Goal: Transaction & Acquisition: Purchase product/service

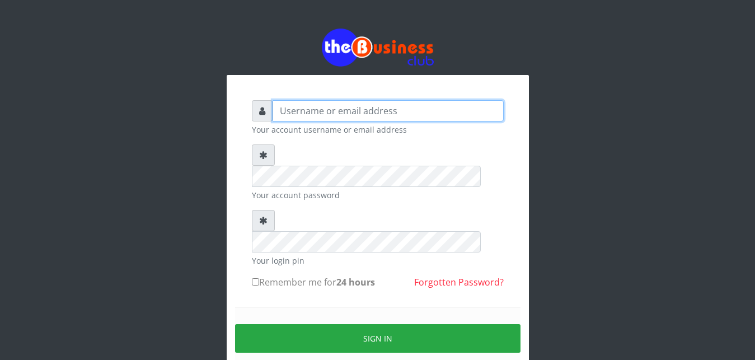
click at [326, 110] on input "text" at bounding box center [388, 110] width 231 height 21
type input "Ifytex"
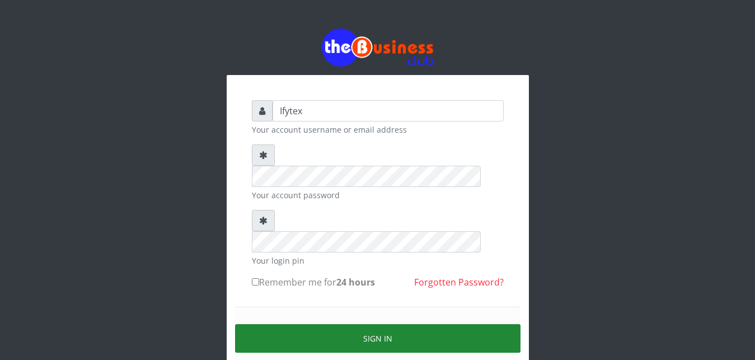
click at [353, 324] on button "Sign in" at bounding box center [377, 338] width 285 height 29
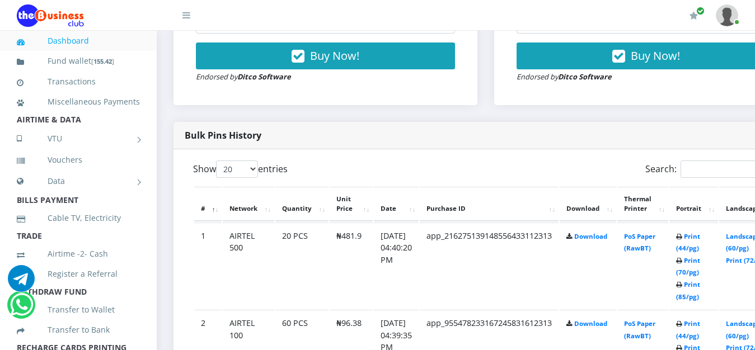
scroll to position [514, 0]
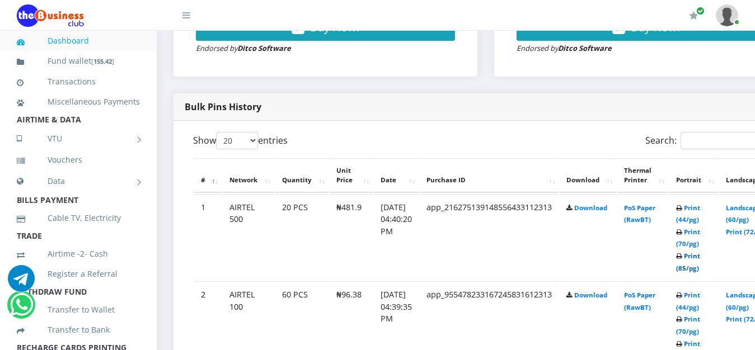
click at [700, 252] on link "Print (85/pg)" at bounding box center [688, 262] width 24 height 21
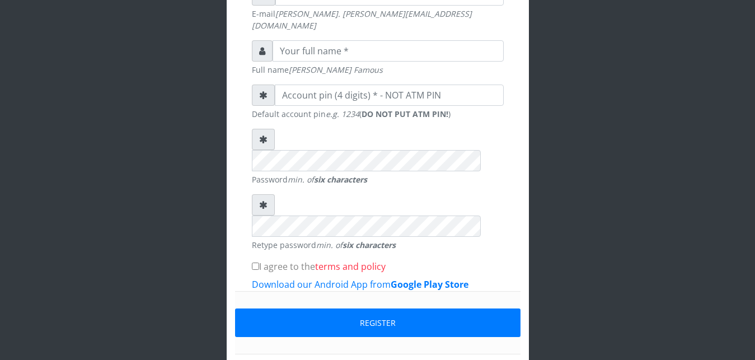
scroll to position [358, 0]
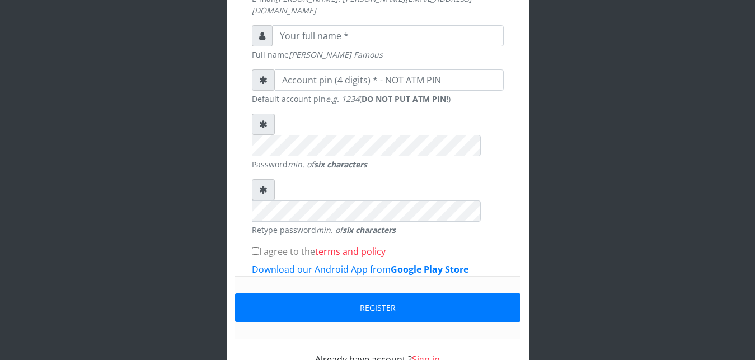
click at [416, 353] on link "Sign in" at bounding box center [426, 359] width 28 height 12
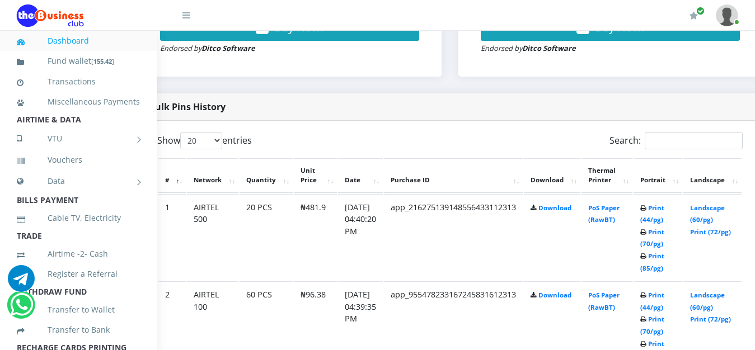
scroll to position [514, 54]
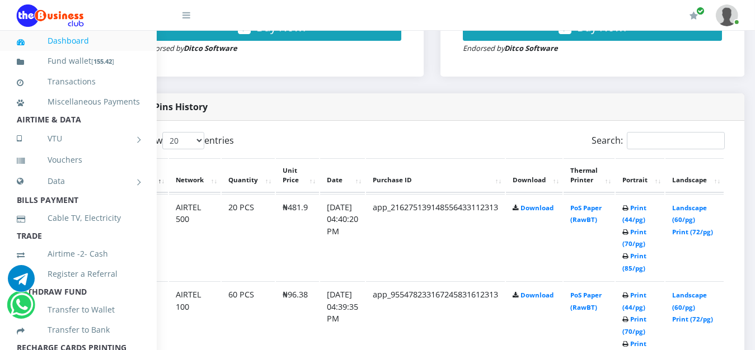
click at [553, 171] on th "Download" at bounding box center [534, 175] width 57 height 35
click at [519, 293] on icon at bounding box center [516, 296] width 6 height 7
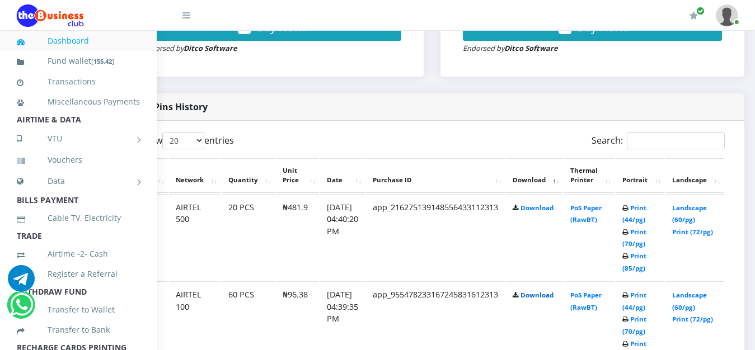
click at [546, 291] on link "Download" at bounding box center [536, 295] width 33 height 8
click at [538, 23] on div "My Profile Settings Logout" at bounding box center [475, 15] width 525 height 31
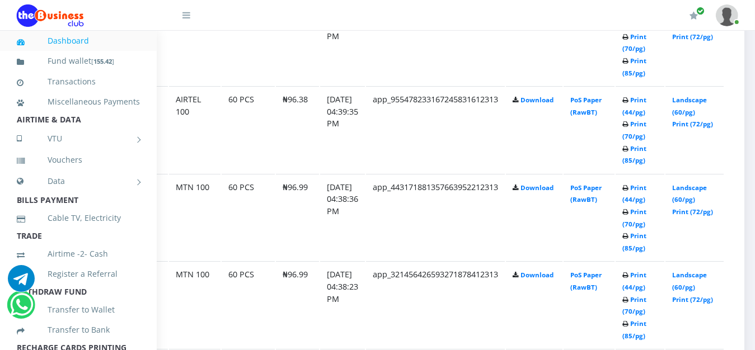
scroll to position [713, 54]
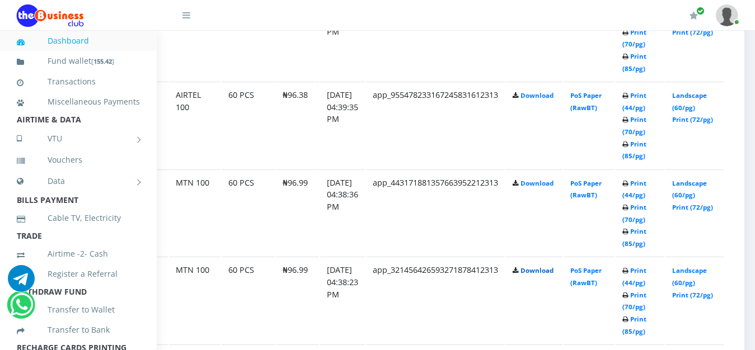
click at [551, 266] on link "Download" at bounding box center [536, 270] width 33 height 8
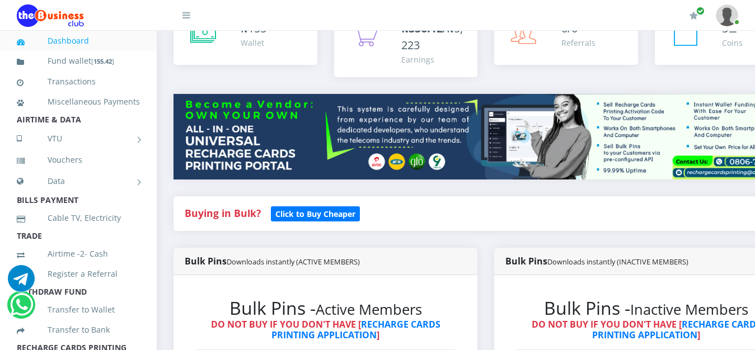
scroll to position [114, 0]
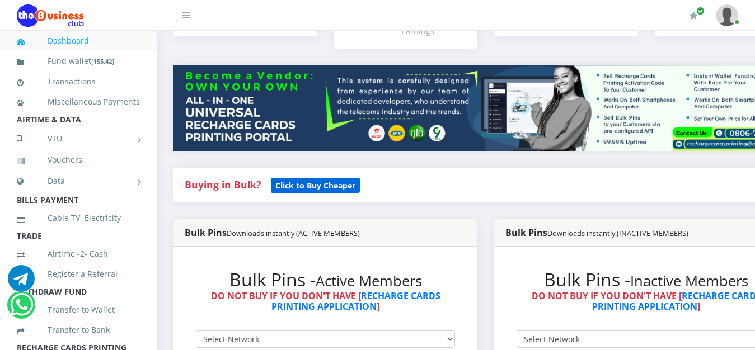
click at [313, 180] on b "Click to Buy Cheaper" at bounding box center [315, 185] width 80 height 11
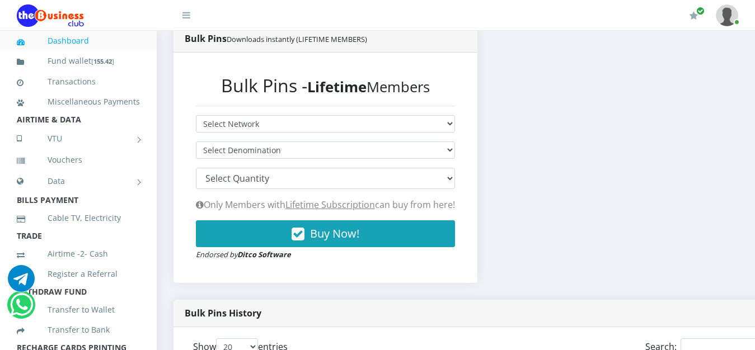
scroll to position [228, 0]
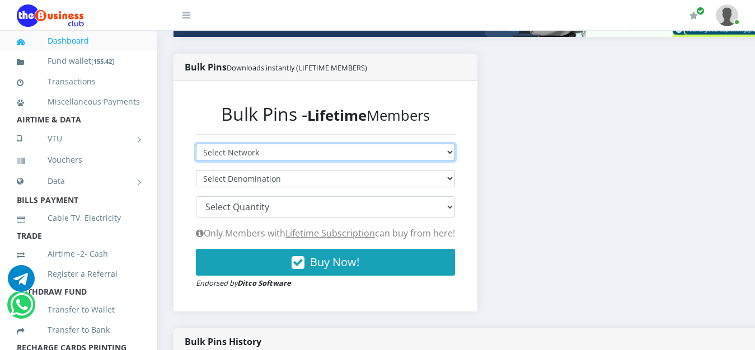
click at [404, 144] on select "Select Network MTN Globacom 9Mobile Airtel" at bounding box center [325, 152] width 259 height 17
select select "MTN"
click option "MTN" at bounding box center [0, 0] width 0 height 0
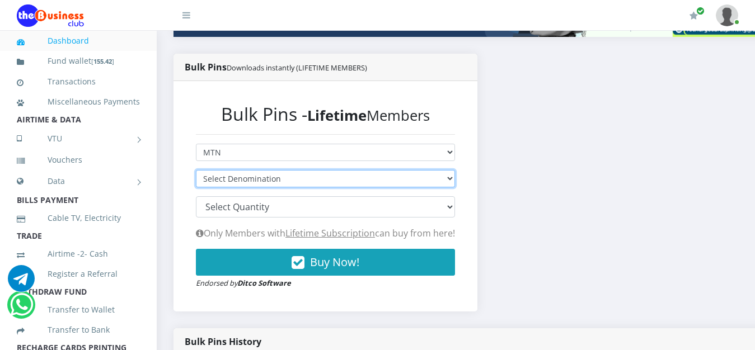
click at [196, 170] on select "Select Denomination MTN NGN100 - ₦96.94 MTN NGN200 - ₦193.88 MTN NGN400 - ₦387.…" at bounding box center [325, 178] width 259 height 17
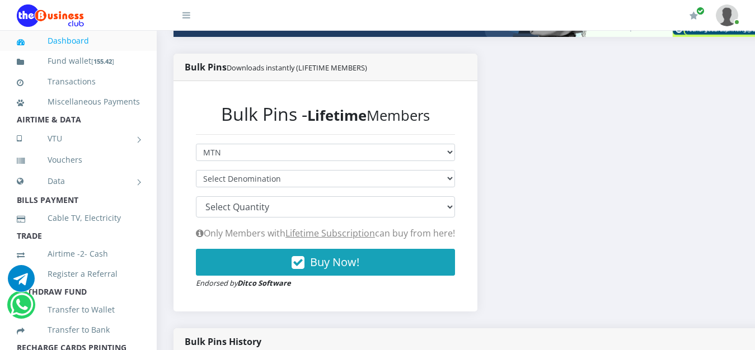
click at [477, 200] on div "Bulk Pins - Lifetime Members Select Network MTN Globacom 9Mobile Airtel Select …" at bounding box center [325, 196] width 304 height 230
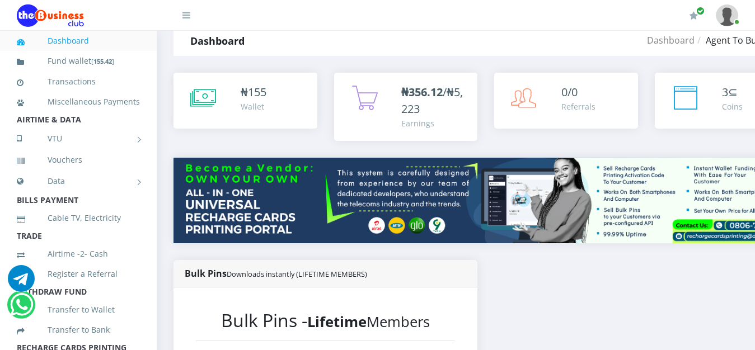
scroll to position [0, 0]
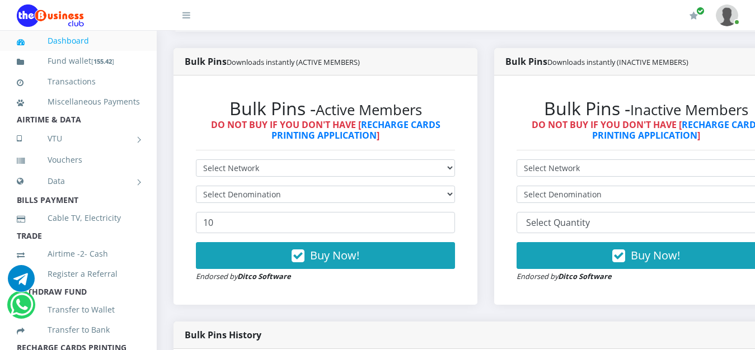
scroll to position [257, 0]
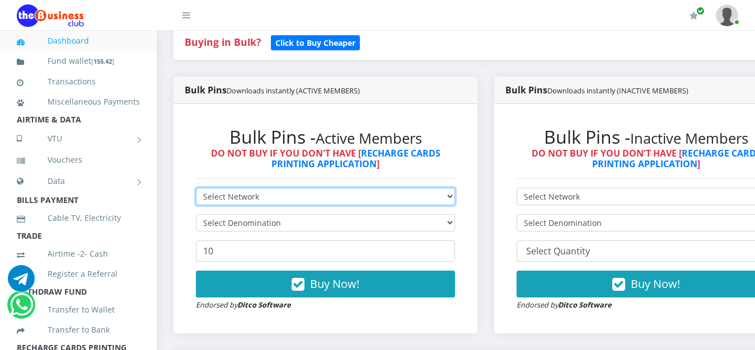
click at [196, 188] on select "Select Network MTN Globacom 9Mobile Airtel" at bounding box center [325, 196] width 259 height 17
select select "MTN"
click option "MTN" at bounding box center [0, 0] width 0 height 0
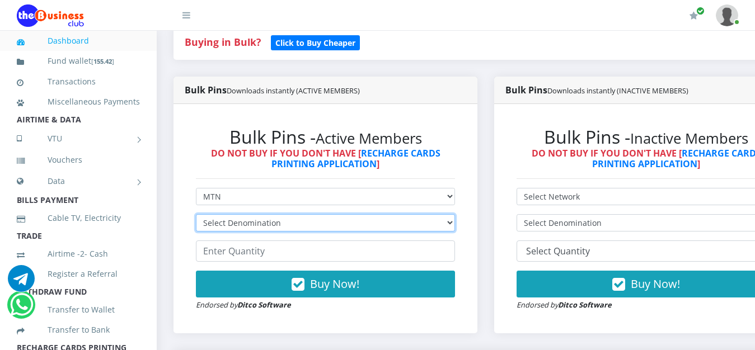
click at [196, 214] on select "Select Denomination MTN NGN100 - ₦96.99 MTN NGN200 - ₦193.98 MTN NGN400 - ₦387.…" at bounding box center [325, 222] width 259 height 17
click option "Select Denomination" at bounding box center [0, 0] width 0 height 0
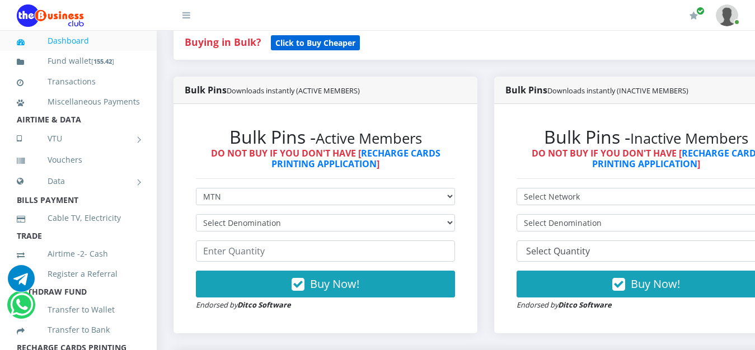
click at [300, 37] on b "Click to Buy Cheaper" at bounding box center [315, 42] width 80 height 11
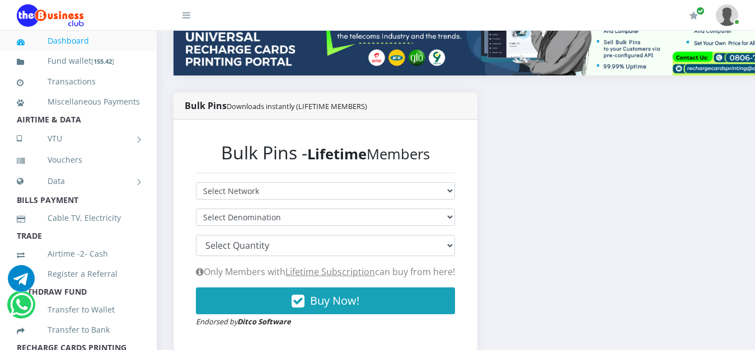
scroll to position [228, 0]
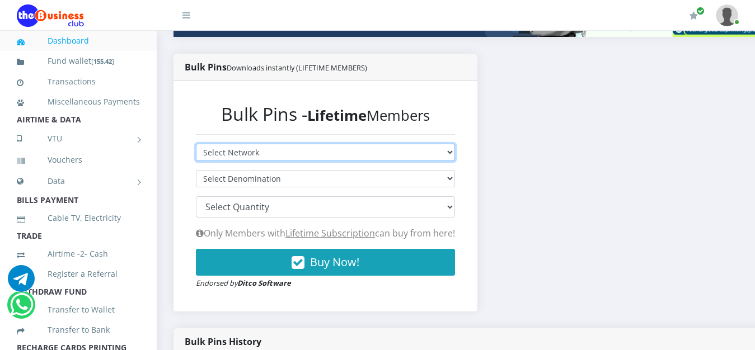
click at [196, 144] on select "Select Network MTN Globacom 9Mobile Airtel" at bounding box center [325, 152] width 259 height 17
select select "MTN"
click option "MTN" at bounding box center [0, 0] width 0 height 0
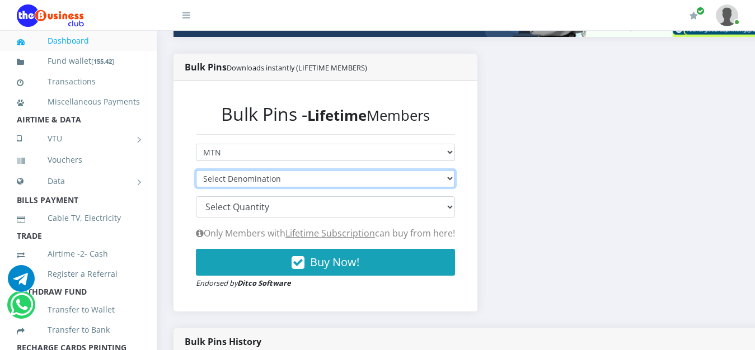
click at [196, 170] on select "Select Denomination" at bounding box center [325, 178] width 259 height 17
select select "96.94-100"
click option "MTN NGN100 - ₦96.94" at bounding box center [0, 0] width 0 height 0
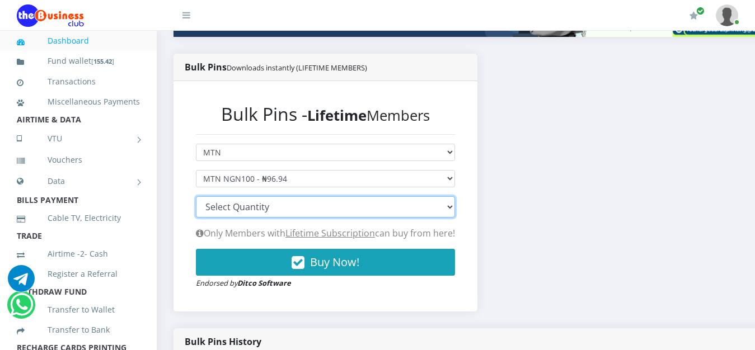
click at [196, 196] on select "100 150 200 300 500 1000" at bounding box center [325, 206] width 259 height 21
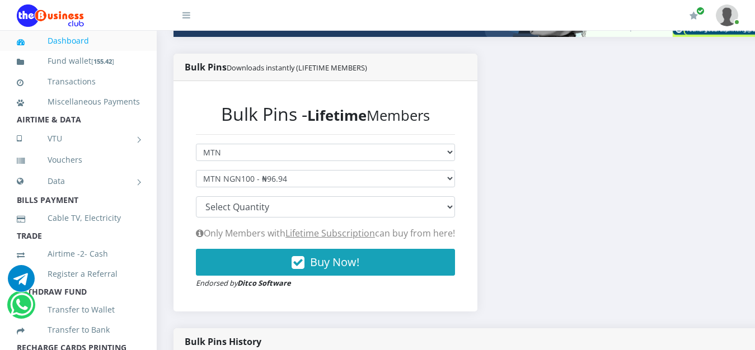
click at [562, 152] on div "Bulk Pins Downloads instantly (LIFETIME MEMBERS) Bulk Pins - Lifetime Members S…" at bounding box center [485, 191] width 641 height 274
